Goal: Transaction & Acquisition: Purchase product/service

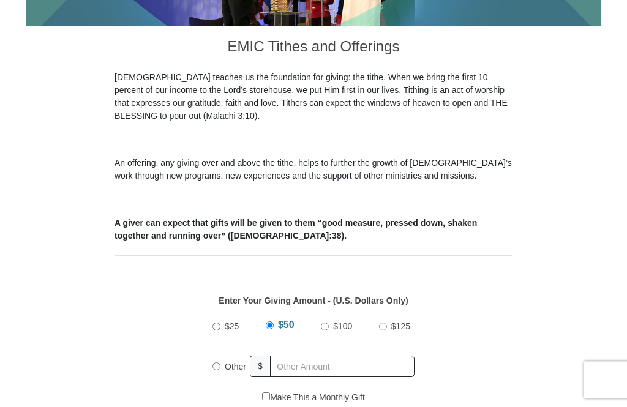
scroll to position [352, 0]
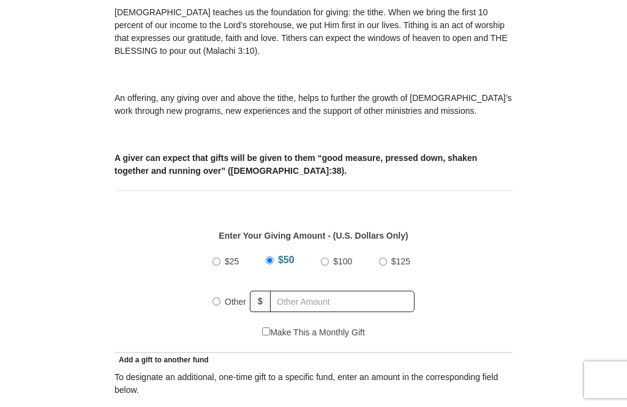
click at [223, 305] on label "Other" at bounding box center [236, 302] width 30 height 27
click at [221, 305] on input "Other" at bounding box center [217, 302] width 8 height 8
radio input "true"
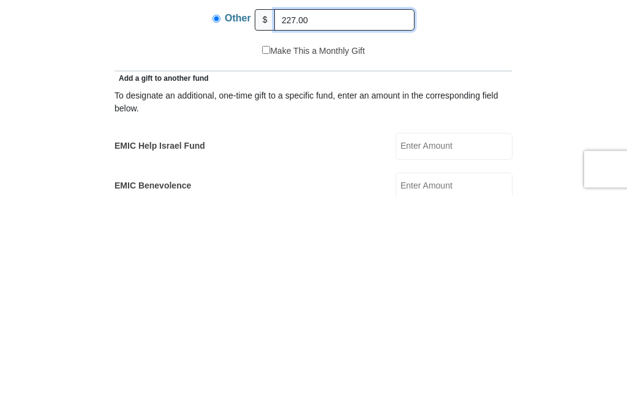
scroll to position [430, 0]
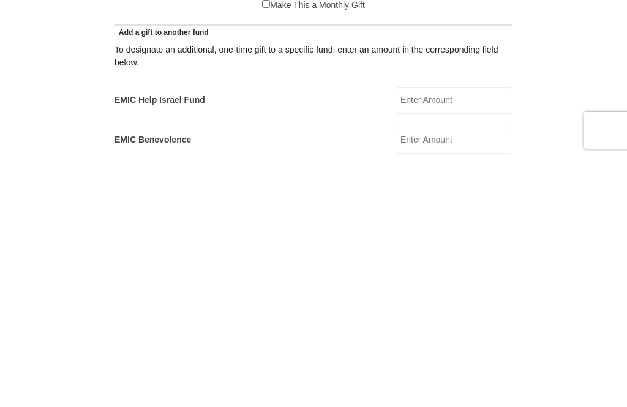
type input "227.00"
click at [467, 337] on input "EMIC Help Israel Fund" at bounding box center [454, 350] width 117 height 27
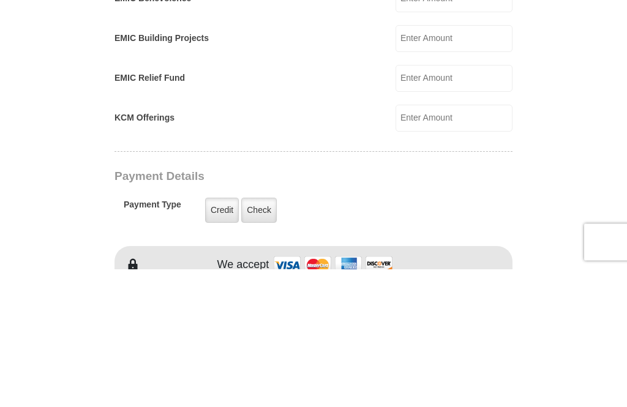
scroll to position [696, 0]
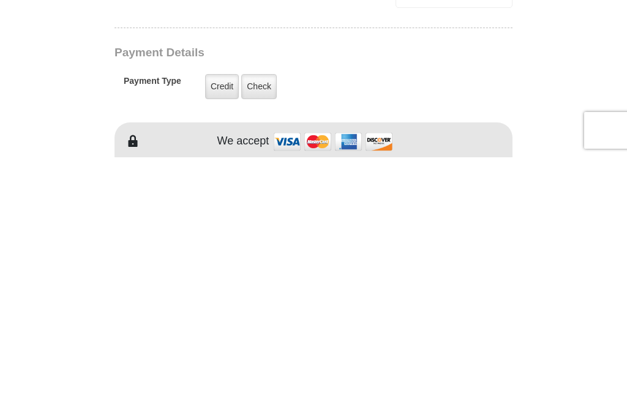
type input "10.00"
click at [215, 324] on label "Credit" at bounding box center [222, 336] width 34 height 25
click at [0, 0] on input "Credit" at bounding box center [0, 0] width 0 height 0
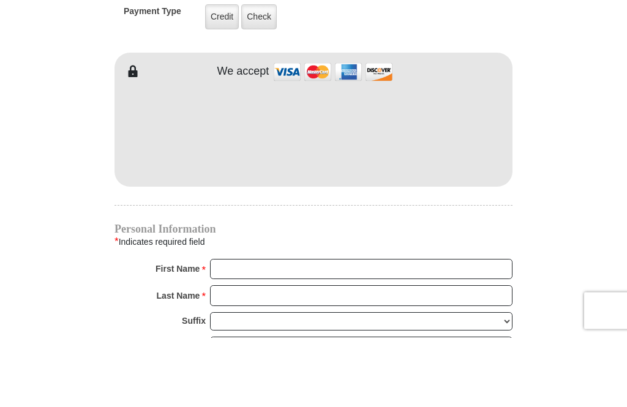
scroll to position [1015, 0]
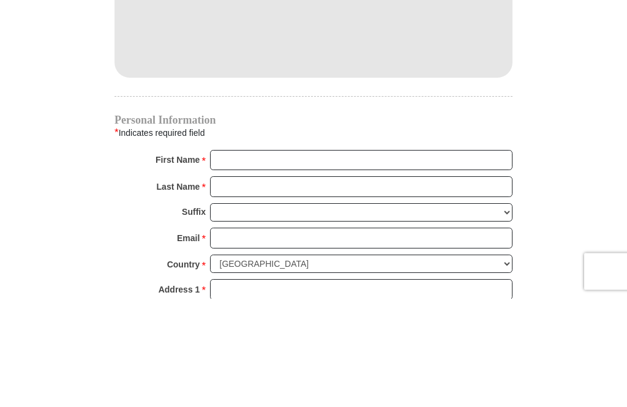
click at [239, 259] on input "First Name *" at bounding box center [361, 269] width 303 height 21
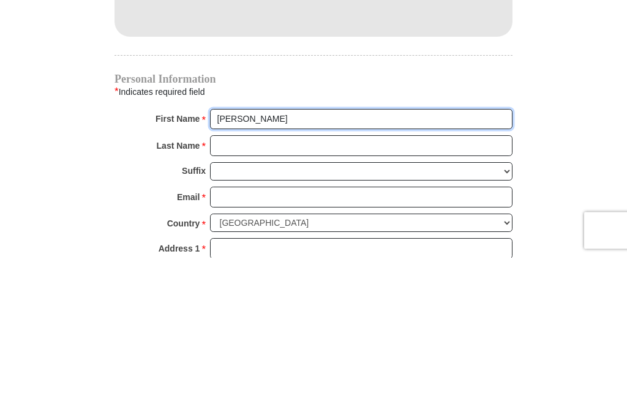
type input "[PERSON_NAME]"
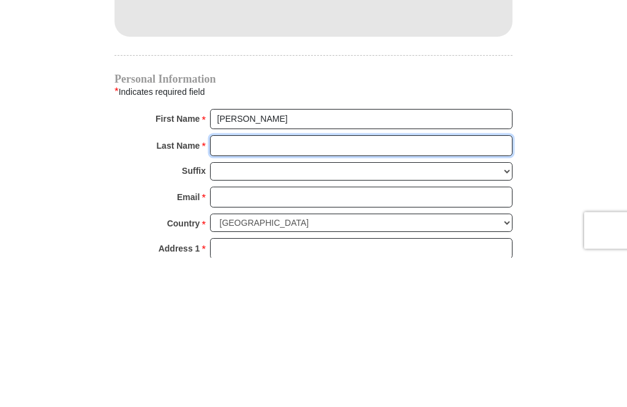
click at [238, 286] on input "Last Name *" at bounding box center [361, 296] width 303 height 21
type input "St [PERSON_NAME]"
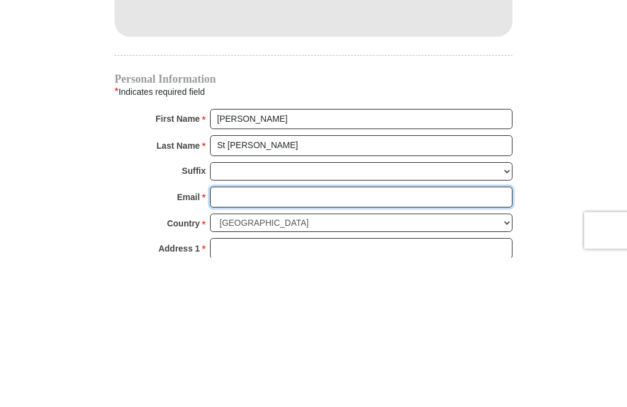
click at [248, 337] on input "Email *" at bounding box center [361, 347] width 303 height 21
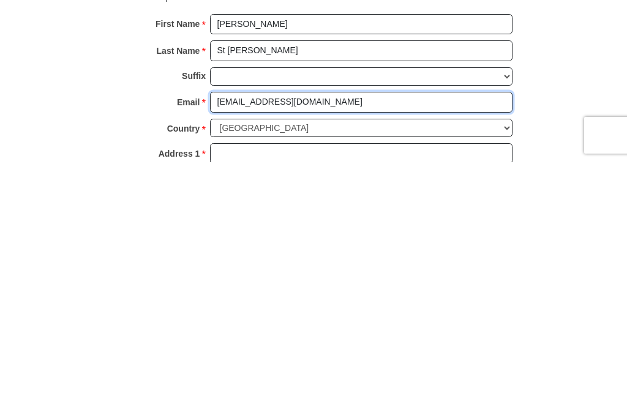
type input "[EMAIL_ADDRESS][DOMAIN_NAME]"
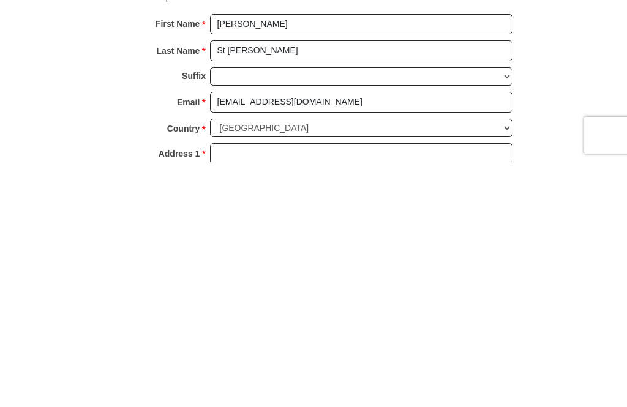
click at [248, 389] on input "Address 1 *" at bounding box center [361, 399] width 303 height 21
type input "[STREET_ADDRESS]"
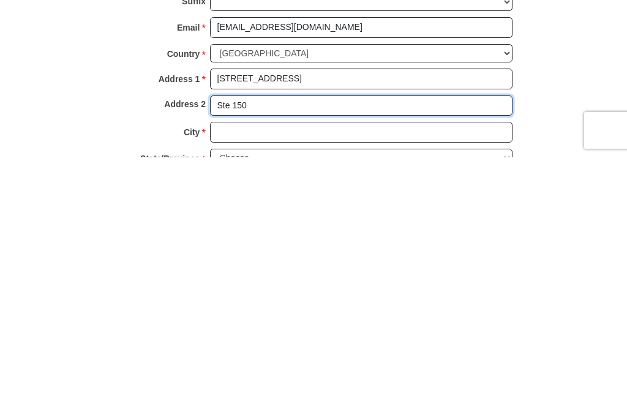
type input "Ste 150"
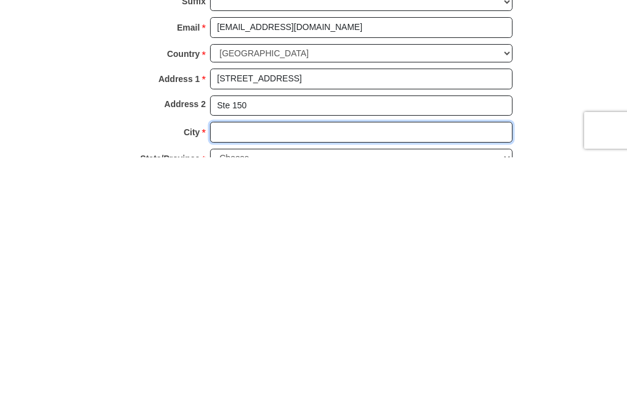
click at [250, 372] on input "City *" at bounding box center [361, 382] width 303 height 21
type input "Tukwila"
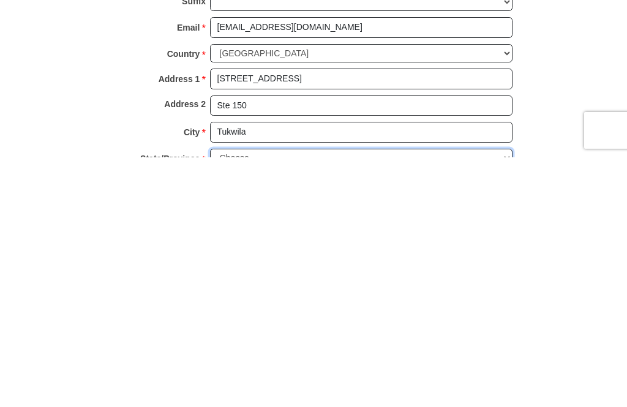
click at [248, 399] on select "Choose [US_STATE] [US_STATE] [US_STATE] [US_STATE] [US_STATE] Armed Forces Amer…" at bounding box center [361, 408] width 303 height 19
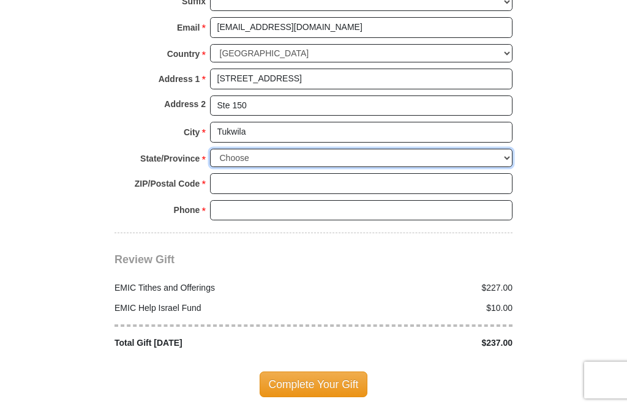
select select "WA"
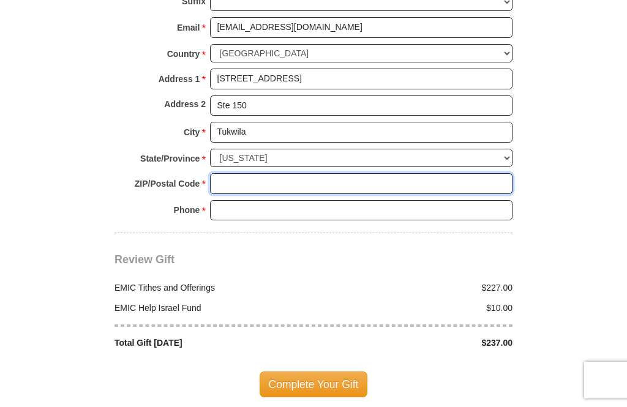
click at [232, 173] on input "ZIP/Postal Code *" at bounding box center [361, 183] width 303 height 21
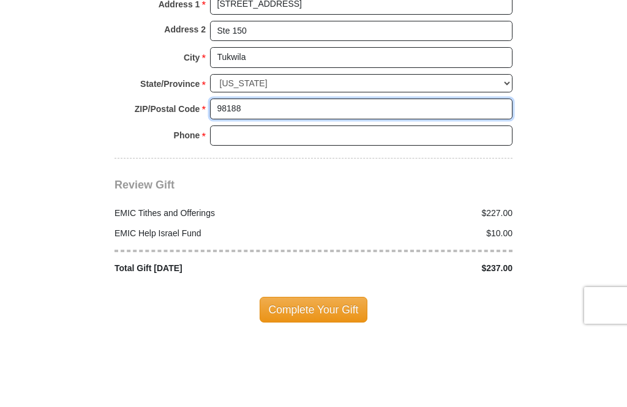
type input "98188"
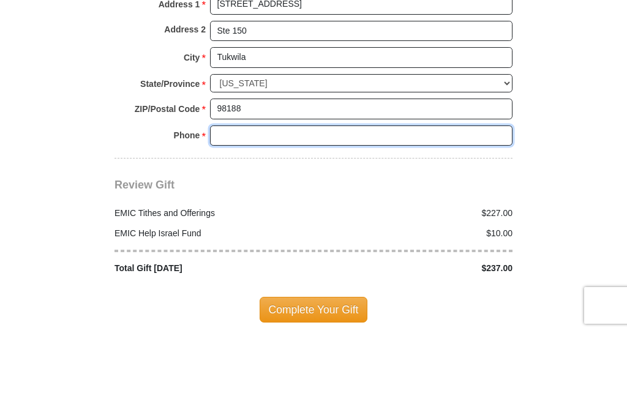
click at [240, 200] on input "Phone * *" at bounding box center [361, 210] width 303 height 21
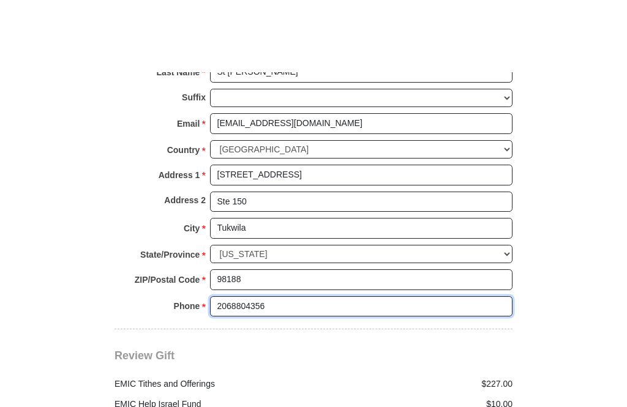
scroll to position [1357, 0]
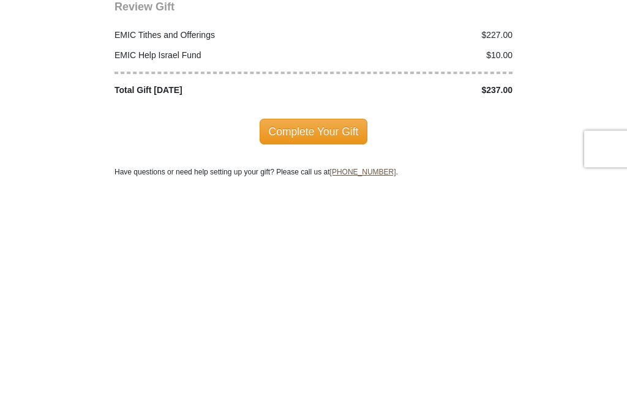
type input "2068804356"
click at [324, 351] on span "Complete Your Gift" at bounding box center [314, 364] width 108 height 26
